Goal: Task Accomplishment & Management: Manage account settings

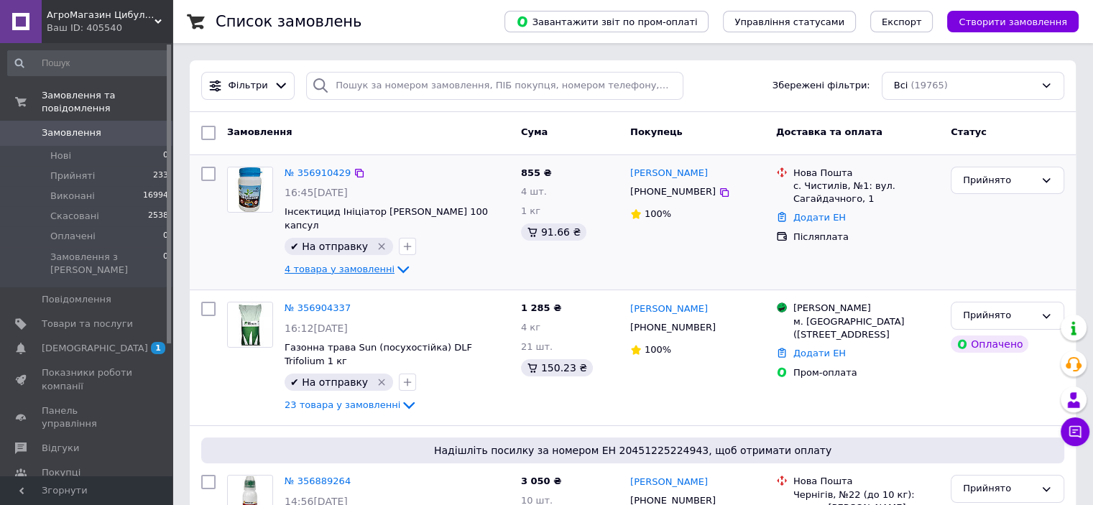
click at [368, 264] on span "4 товара у замовленні" at bounding box center [340, 269] width 110 height 11
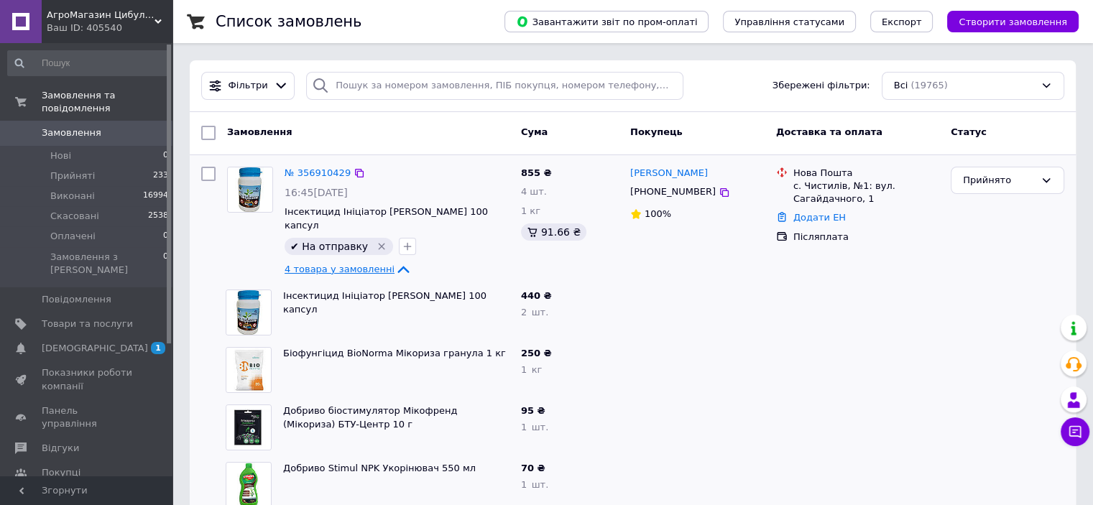
click at [369, 264] on span "4 товара у замовленні" at bounding box center [340, 269] width 110 height 11
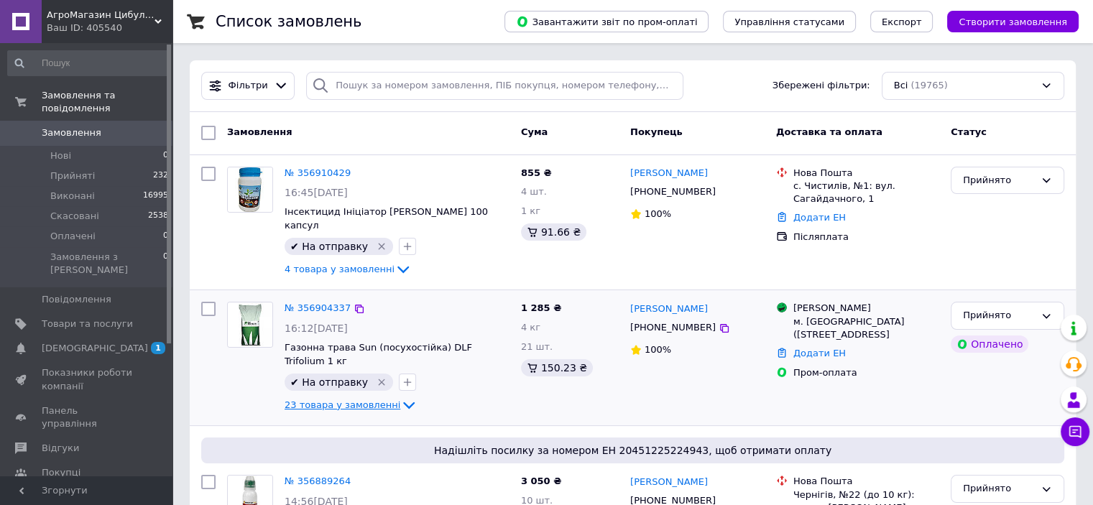
click at [346, 400] on span "23 товара у замовленні" at bounding box center [343, 405] width 116 height 11
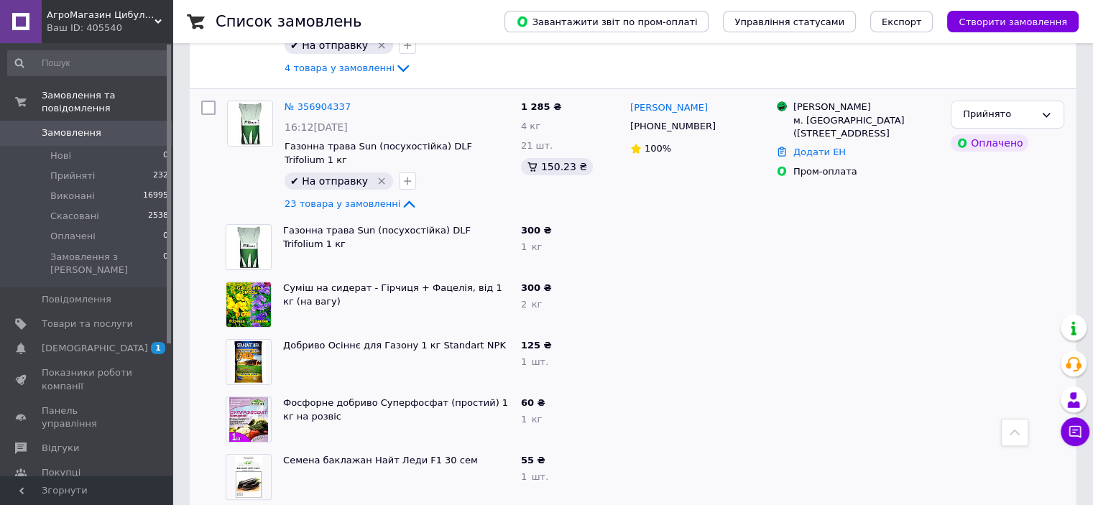
scroll to position [191, 0]
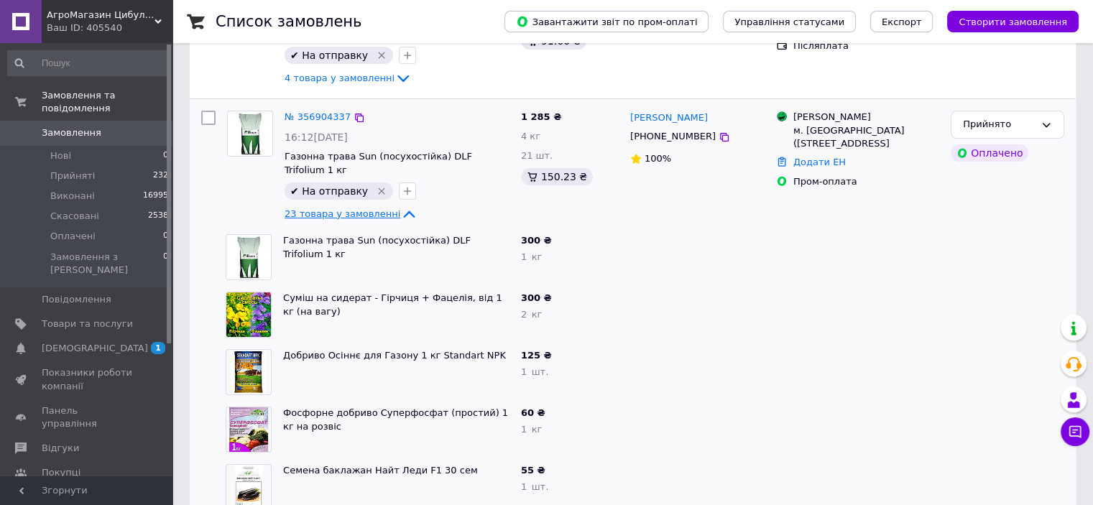
click at [400, 206] on icon at bounding box center [408, 214] width 17 height 17
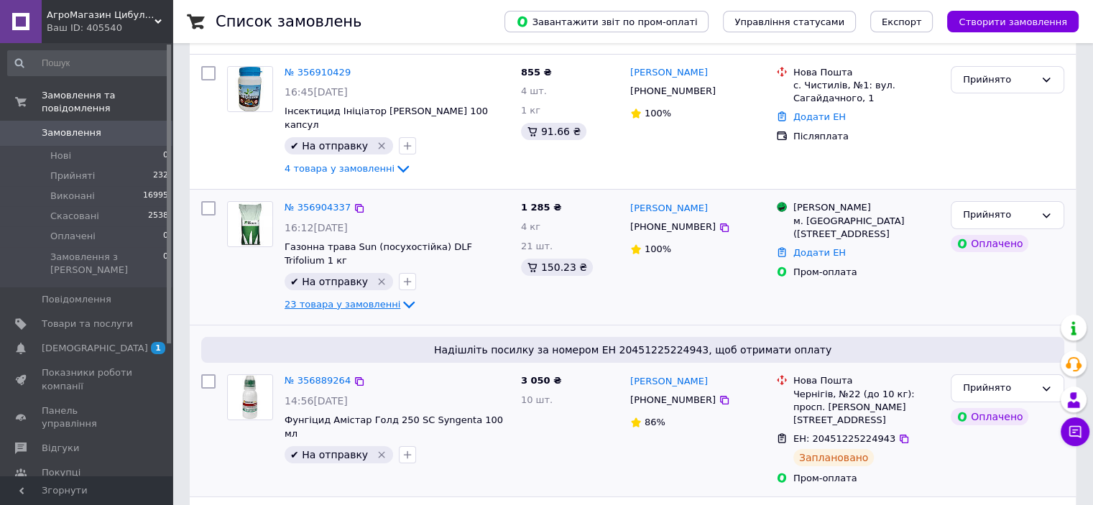
scroll to position [0, 0]
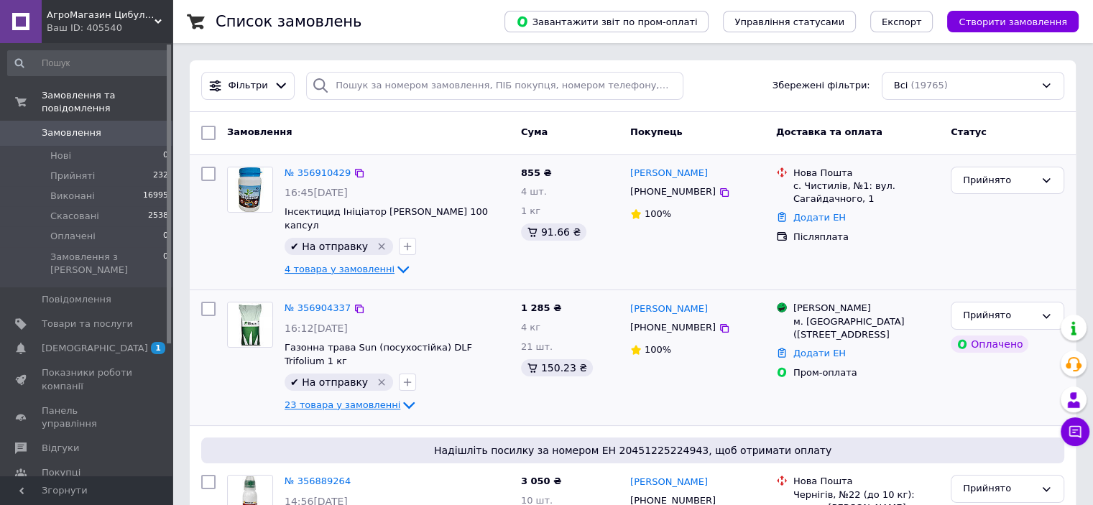
click at [360, 264] on span "4 товара у замовленні" at bounding box center [340, 269] width 110 height 11
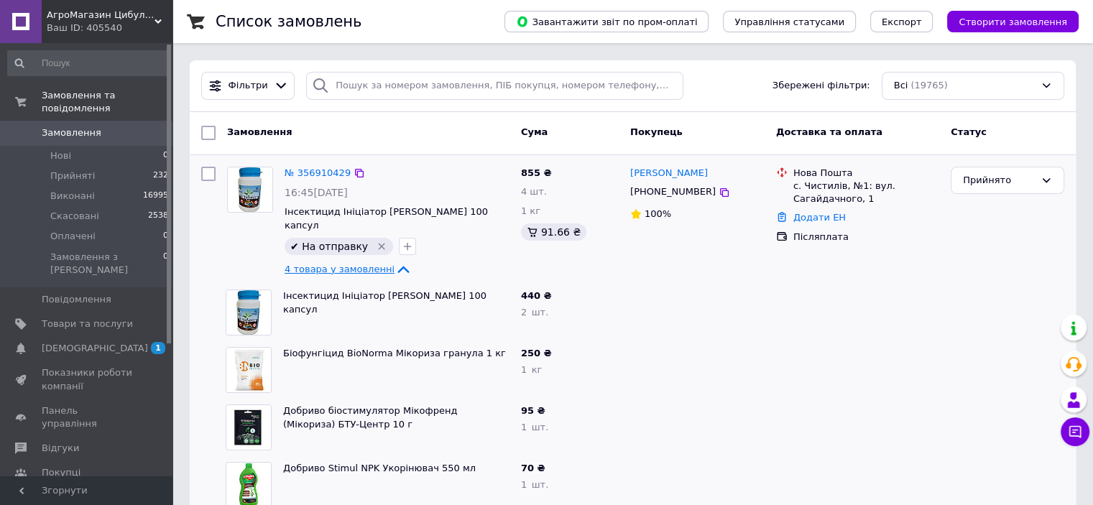
click at [362, 264] on span "4 товара у замовленні" at bounding box center [340, 269] width 110 height 11
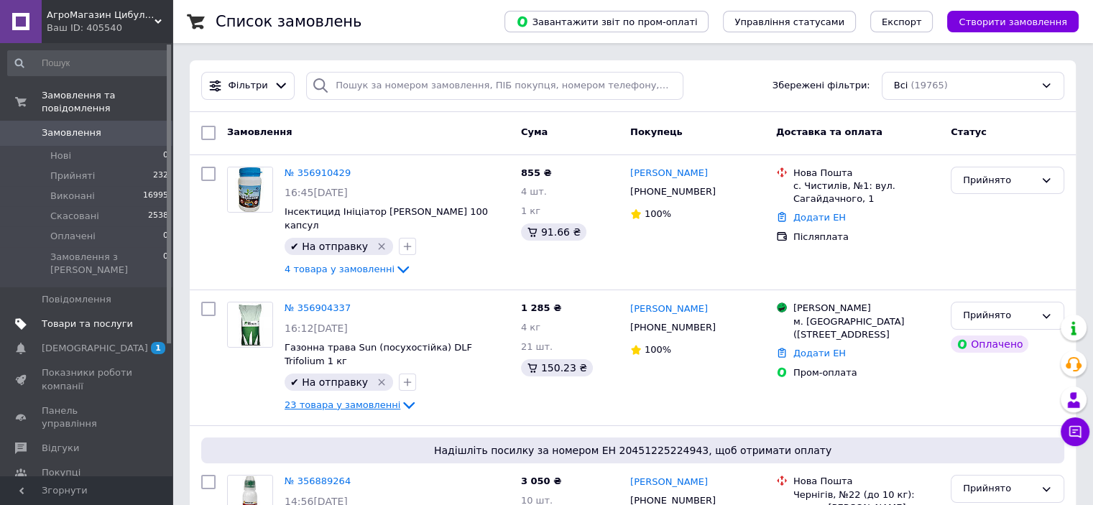
drag, startPoint x: 129, startPoint y: 295, endPoint x: 380, endPoint y: 60, distance: 343.7
click at [129, 318] on span "Товари та послуги" at bounding box center [87, 324] width 91 height 13
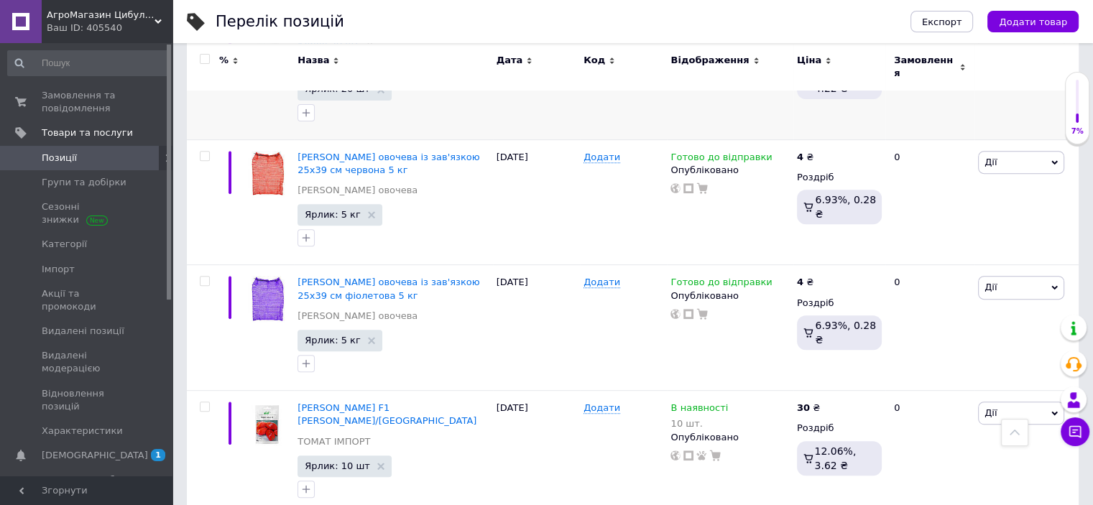
scroll to position [766, 0]
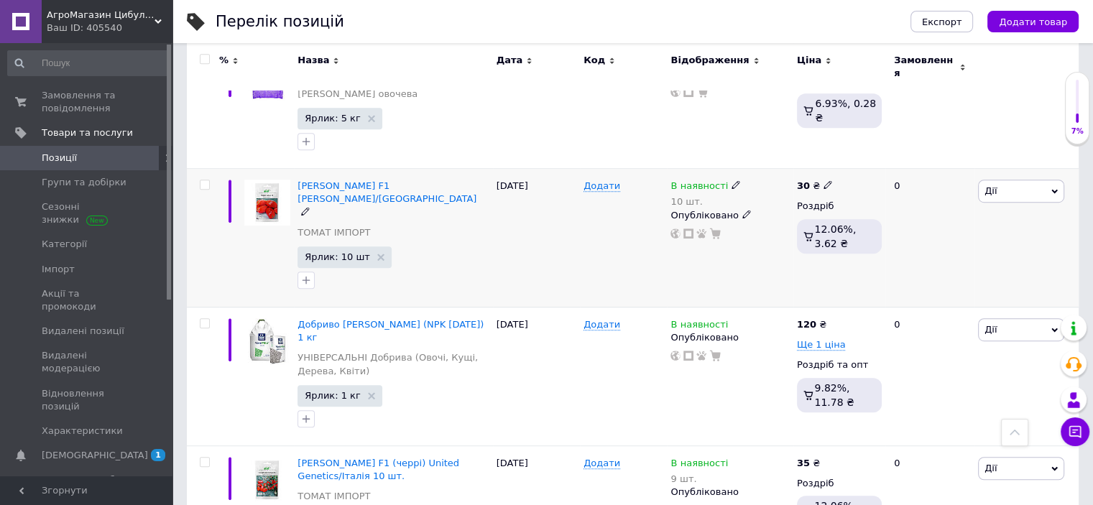
click at [998, 180] on span "Дії" at bounding box center [1021, 191] width 86 height 23
click at [934, 208] on li "Редагувати" at bounding box center [968, 218] width 190 height 20
